Goal: Task Accomplishment & Management: Manage account settings

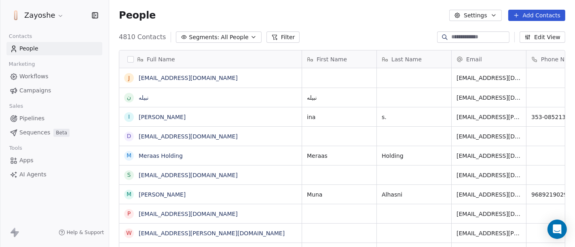
scroll to position [211, 458]
click at [32, 96] on link "Campaigns" at bounding box center [54, 90] width 96 height 13
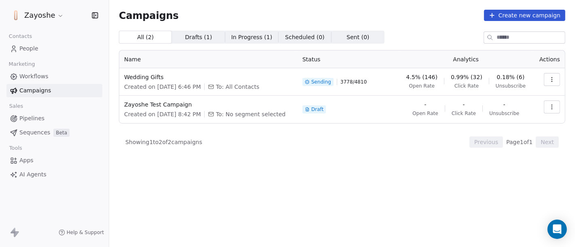
click at [555, 79] on icon "button" at bounding box center [552, 79] width 6 height 6
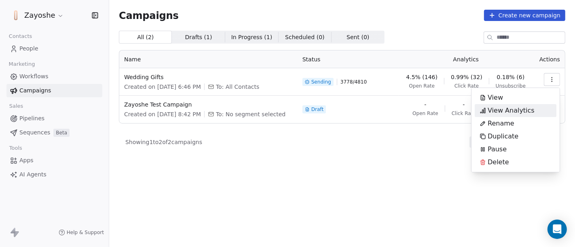
click at [525, 106] on span "View Analytics" at bounding box center [511, 111] width 47 height 10
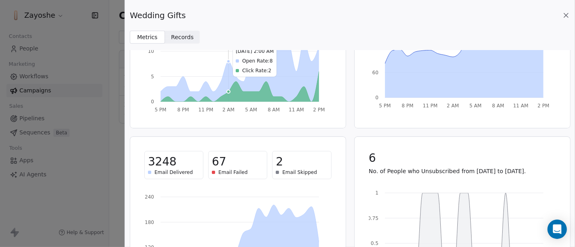
scroll to position [106, 0]
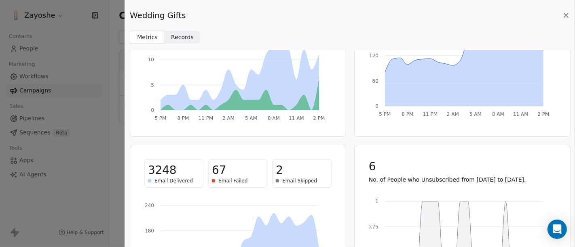
click at [179, 37] on span "Records" at bounding box center [182, 37] width 23 height 8
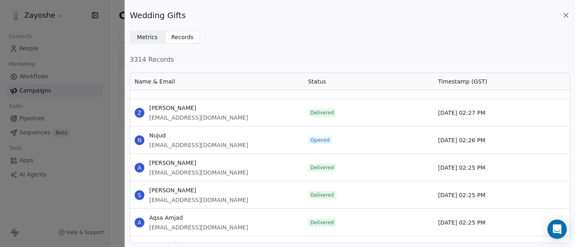
scroll to position [1746, 0]
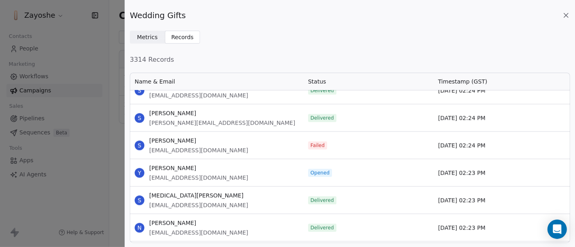
click at [566, 13] on icon at bounding box center [566, 15] width 8 height 8
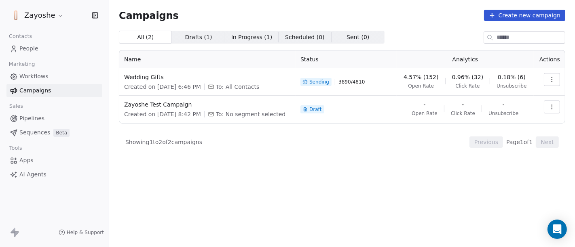
click at [553, 81] on icon "button" at bounding box center [552, 79] width 6 height 6
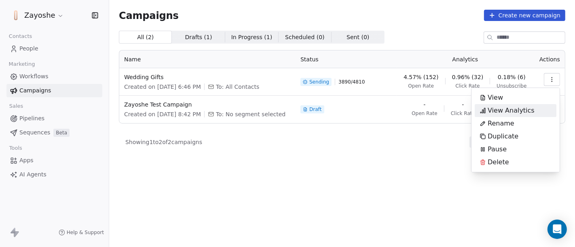
click at [511, 108] on span "View Analytics" at bounding box center [511, 111] width 47 height 10
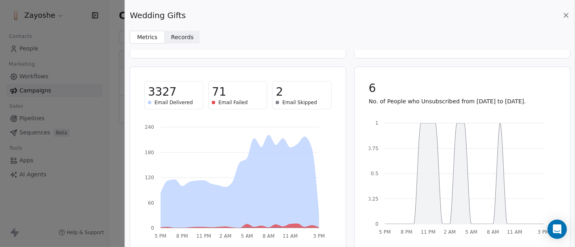
scroll to position [196, 0]
